Goal: Task Accomplishment & Management: Use online tool/utility

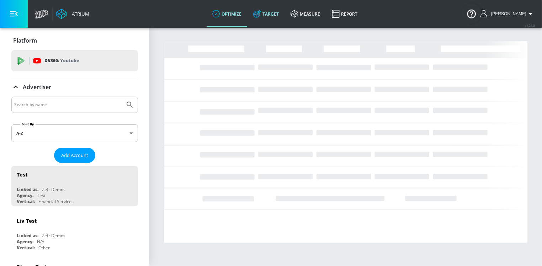
click at [285, 12] on link "Target" at bounding box center [265, 14] width 37 height 26
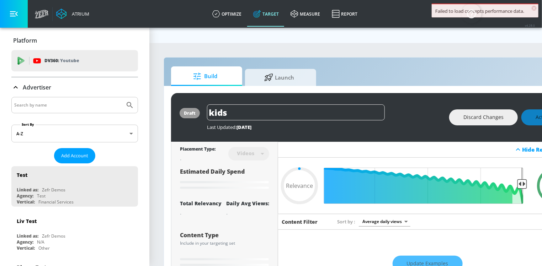
click at [19, 16] on button "button" at bounding box center [14, 14] width 28 height 28
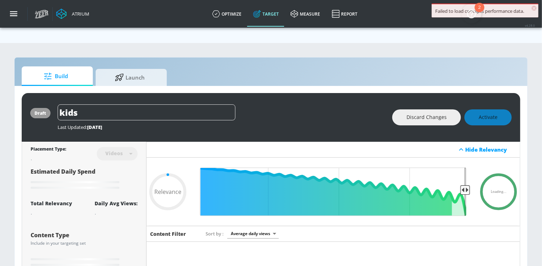
click at [260, 15] on link "Target" at bounding box center [265, 14] width 37 height 26
type input "0.05"
click at [242, 16] on link "optimize" at bounding box center [227, 14] width 41 height 26
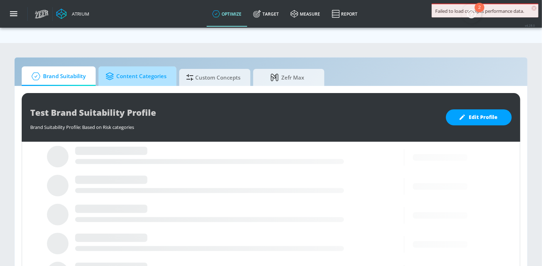
click at [156, 68] on span "Content Categories" at bounding box center [136, 76] width 61 height 17
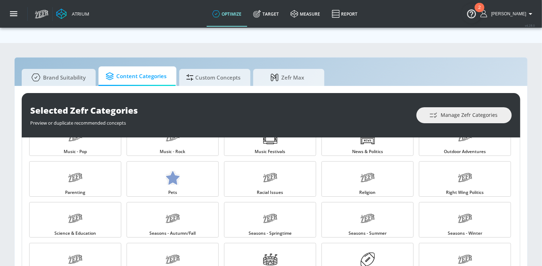
scroll to position [713, 0]
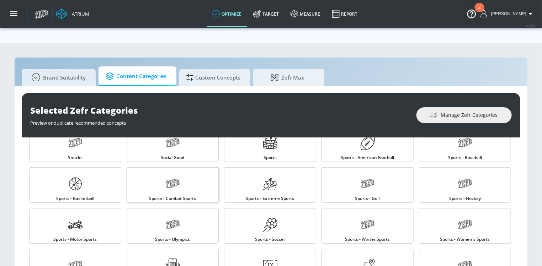
click at [190, 167] on link "Sports - Combat Sports" at bounding box center [173, 185] width 92 height 36
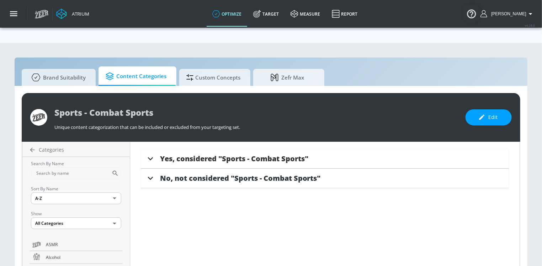
click at [196, 149] on div "Yes, considered "Sports - Combat Sports"" at bounding box center [325, 159] width 368 height 20
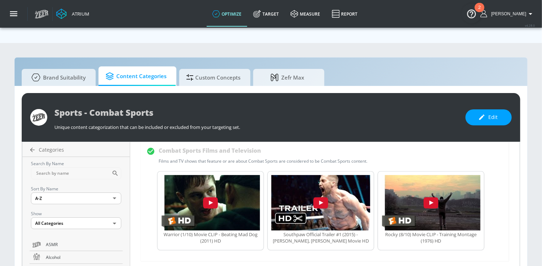
scroll to position [545, 0]
